Goal: Transaction & Acquisition: Purchase product/service

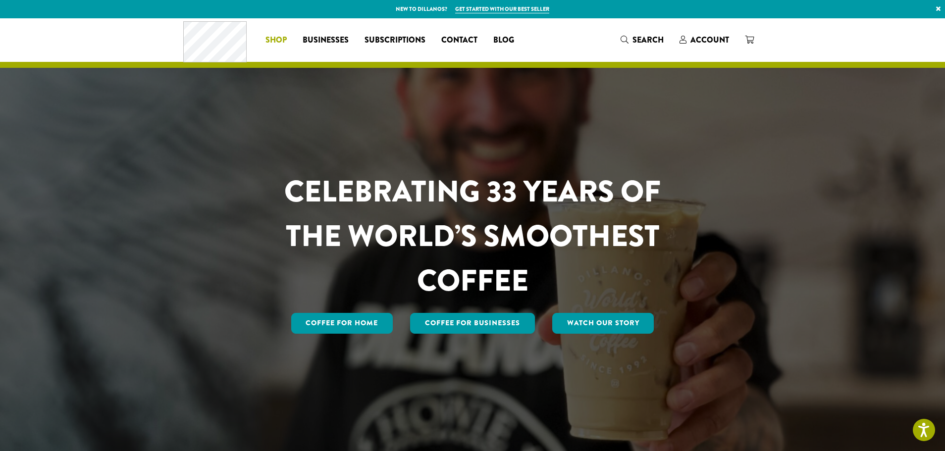
click at [274, 41] on span "Shop" at bounding box center [275, 40] width 21 height 12
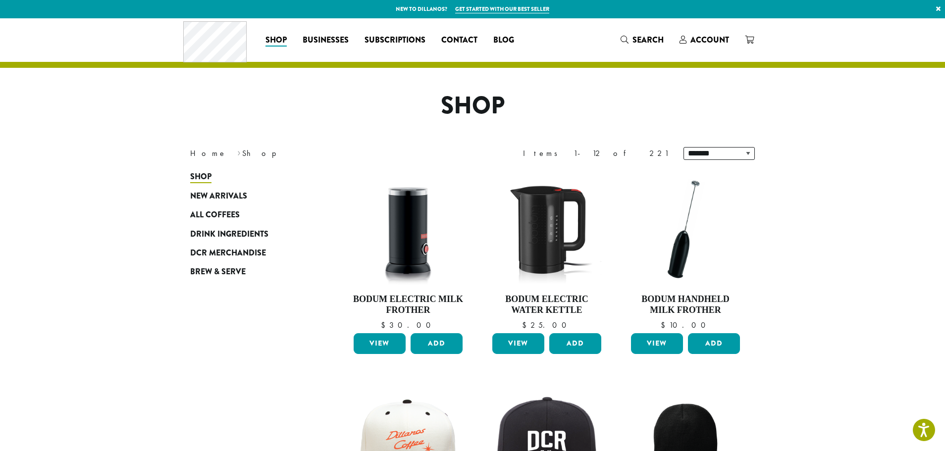
scroll to position [96, 0]
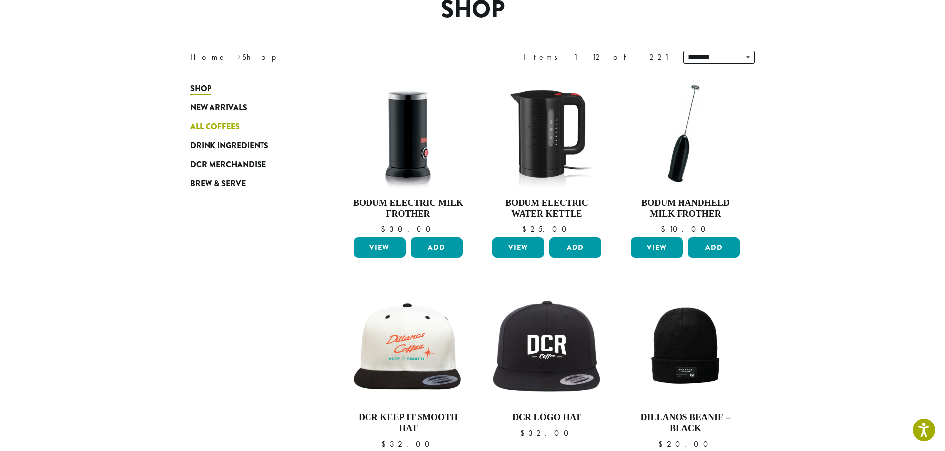
click at [238, 128] on span "All Coffees" at bounding box center [215, 127] width 50 height 12
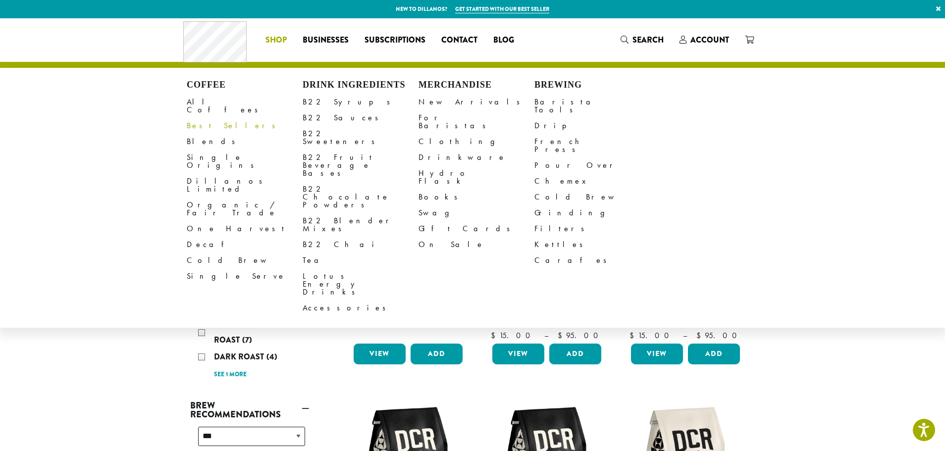
click at [201, 118] on link "Best Sellers" at bounding box center [245, 126] width 116 height 16
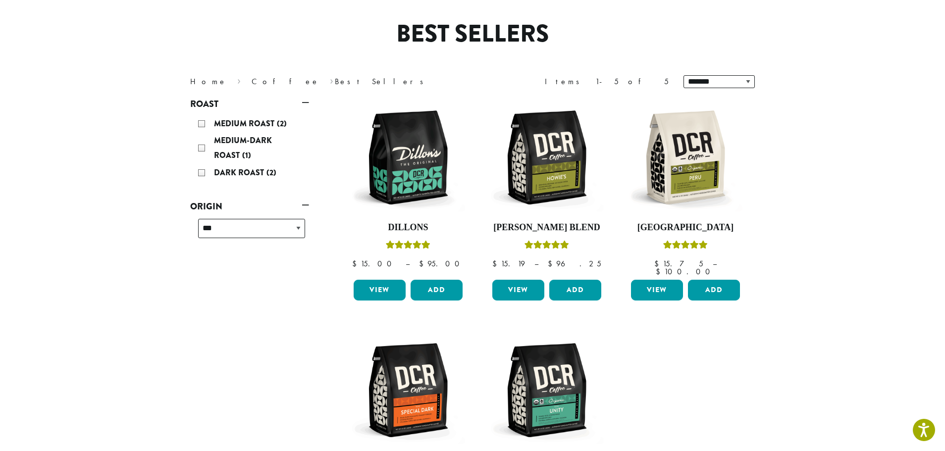
scroll to position [96, 0]
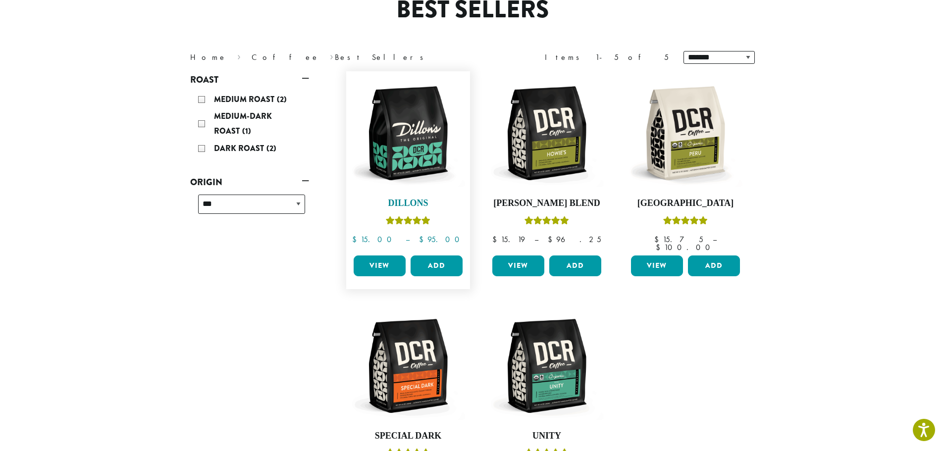
click at [428, 125] on img at bounding box center [408, 133] width 114 height 114
click at [388, 265] on link "View" at bounding box center [380, 265] width 52 height 21
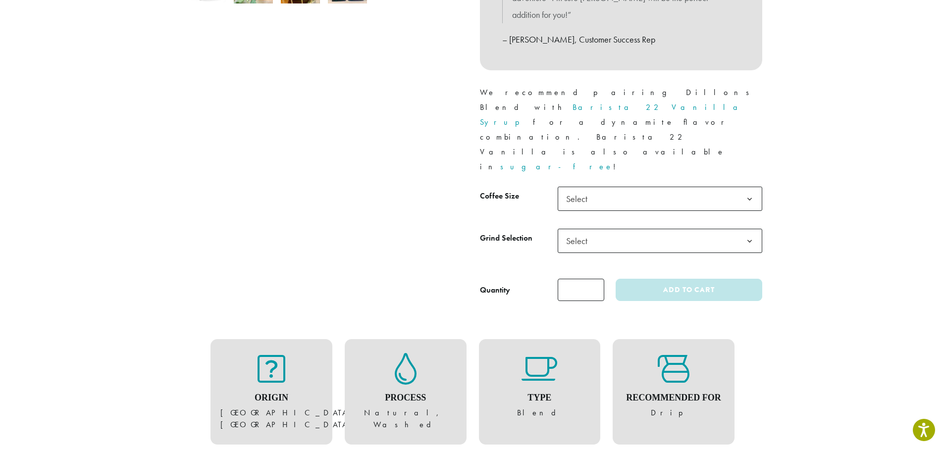
scroll to position [481, 0]
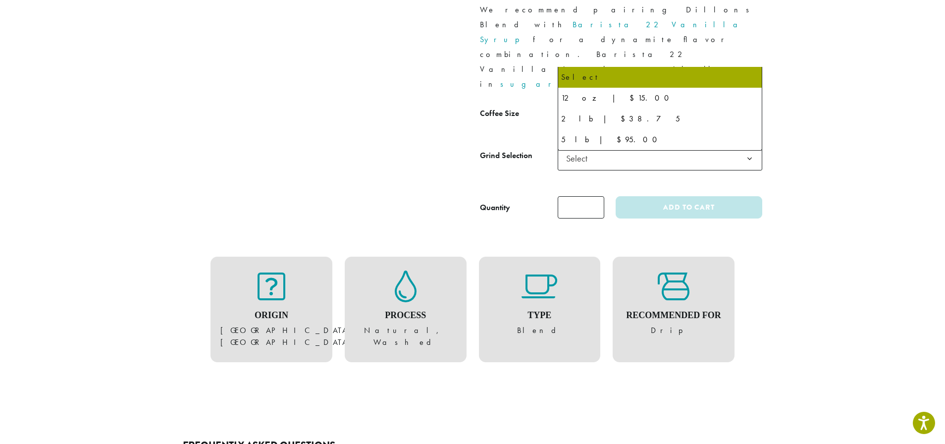
click at [754, 104] on b at bounding box center [749, 116] width 24 height 24
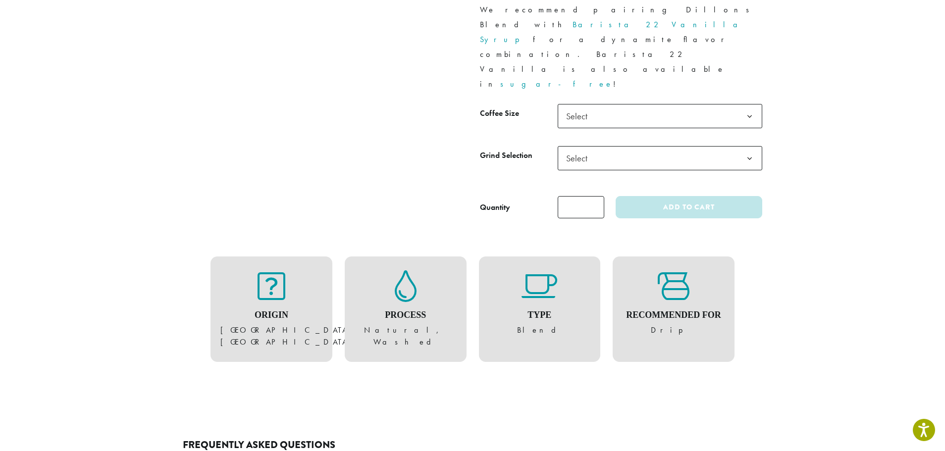
click at [754, 104] on b at bounding box center [749, 116] width 24 height 24
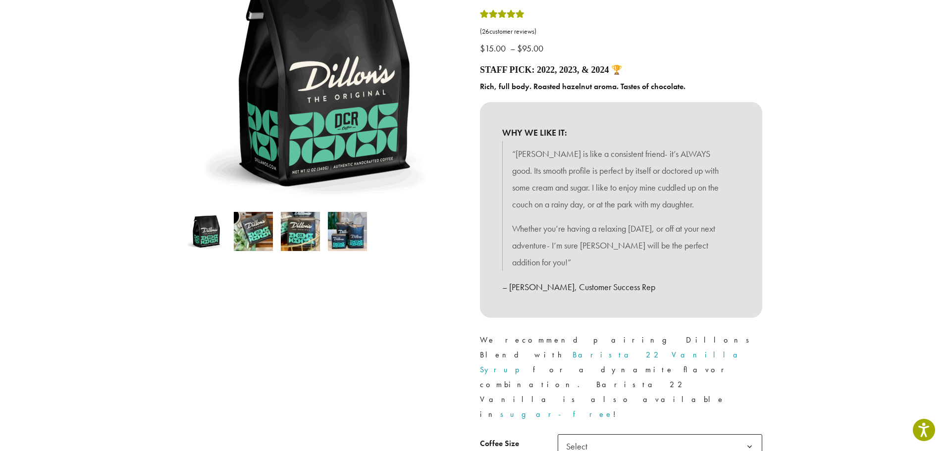
scroll to position [0, 0]
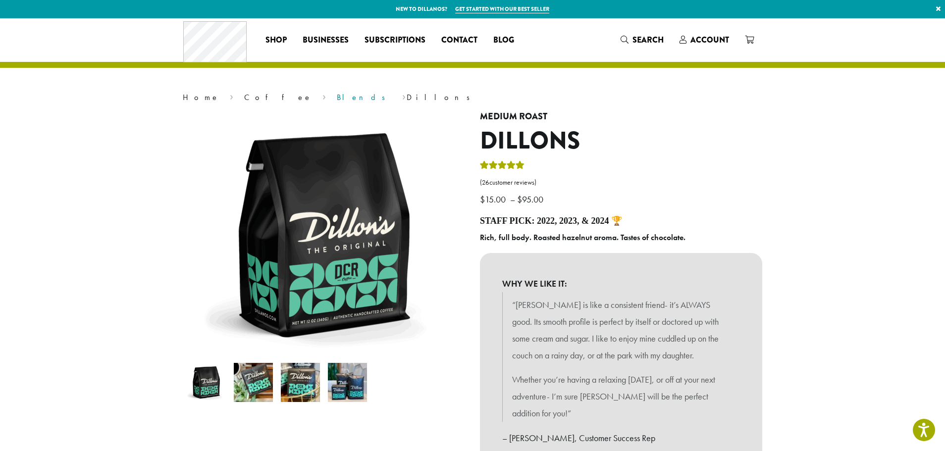
click at [337, 101] on link "Blends" at bounding box center [364, 97] width 55 height 10
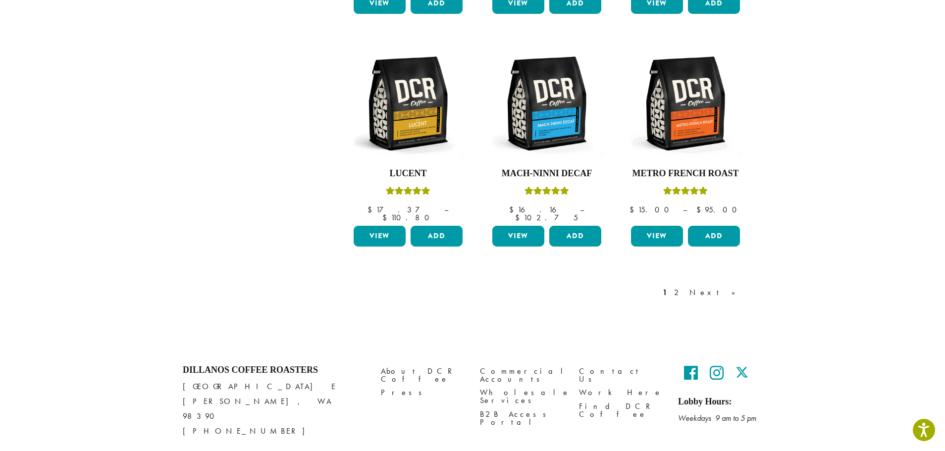
scroll to position [817, 0]
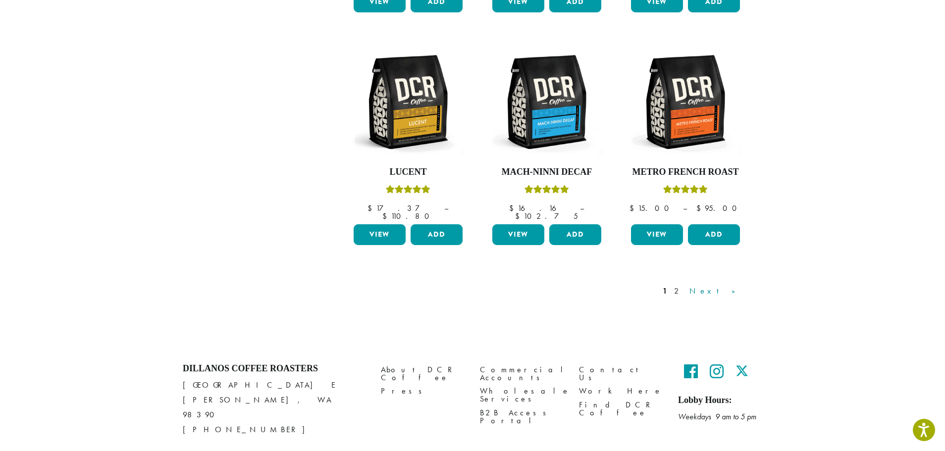
click at [736, 285] on link "Next »" at bounding box center [715, 291] width 57 height 12
